Goal: Task Accomplishment & Management: Manage account settings

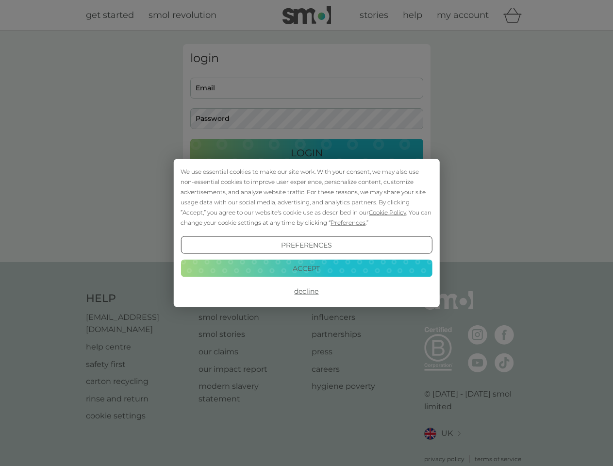
click at [388, 212] on span "Cookie Policy" at bounding box center [387, 212] width 37 height 7
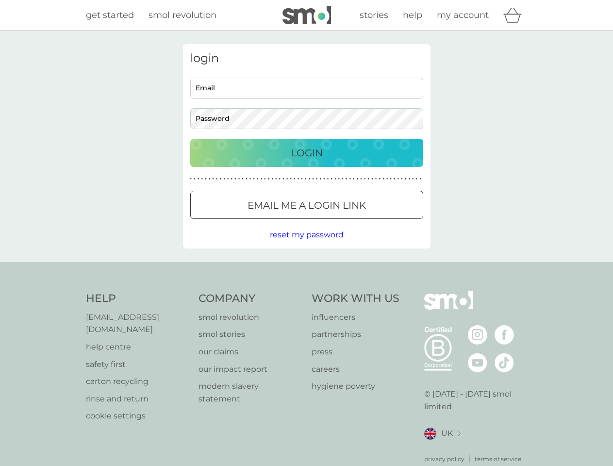
click at [347, 222] on div "login Email Password Login ● ● ● ● ● ● ● ● ● ● ● ● ● ● ● ● ● ● ● ● ● ● ● ● ● ● …" at bounding box center [306, 146] width 247 height 204
click at [306, 245] on div "login Email Password Login ● ● ● ● ● ● ● ● ● ● ● ● ● ● ● ● ● ● ● ● ● ● ● ● ● ● …" at bounding box center [306, 146] width 247 height 204
click at [306, 291] on div "Help [EMAIL_ADDRESS][DOMAIN_NAME] help centre safety first carton recycling rin…" at bounding box center [306, 377] width 441 height 172
click at [306, 268] on div "Help [EMAIL_ADDRESS][DOMAIN_NAME] help centre safety first carton recycling rin…" at bounding box center [306, 377] width 613 height 230
